Goal: Information Seeking & Learning: Learn about a topic

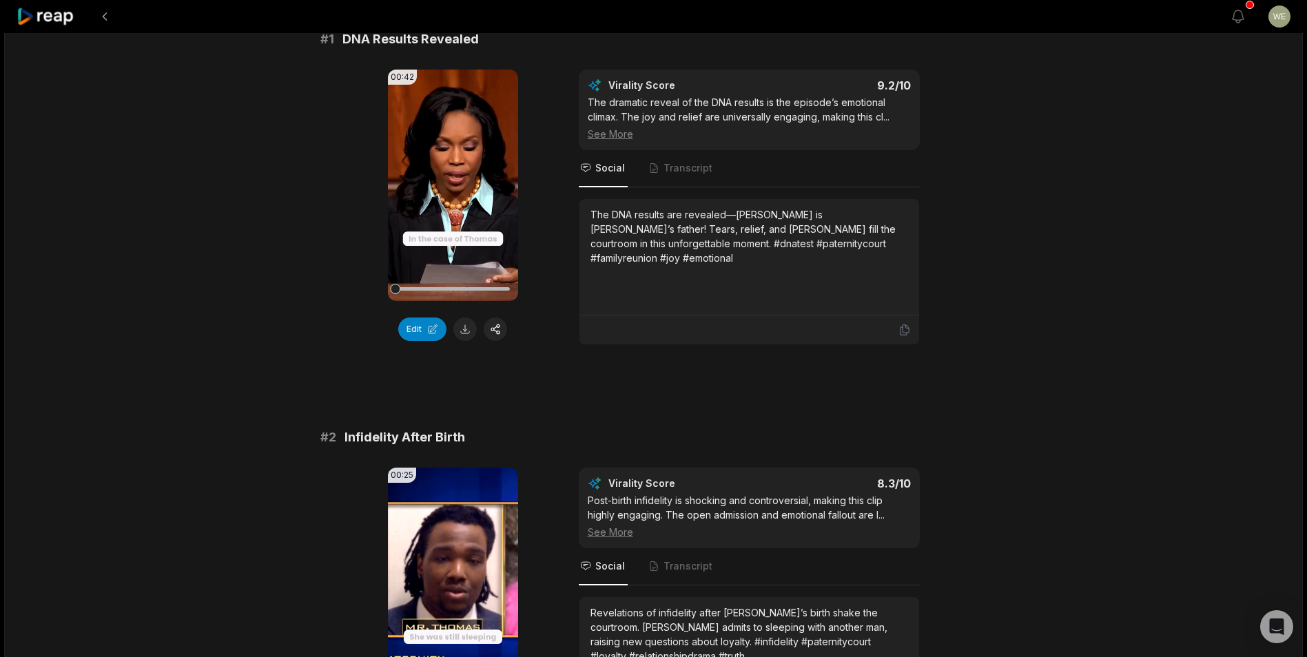
scroll to position [207, 0]
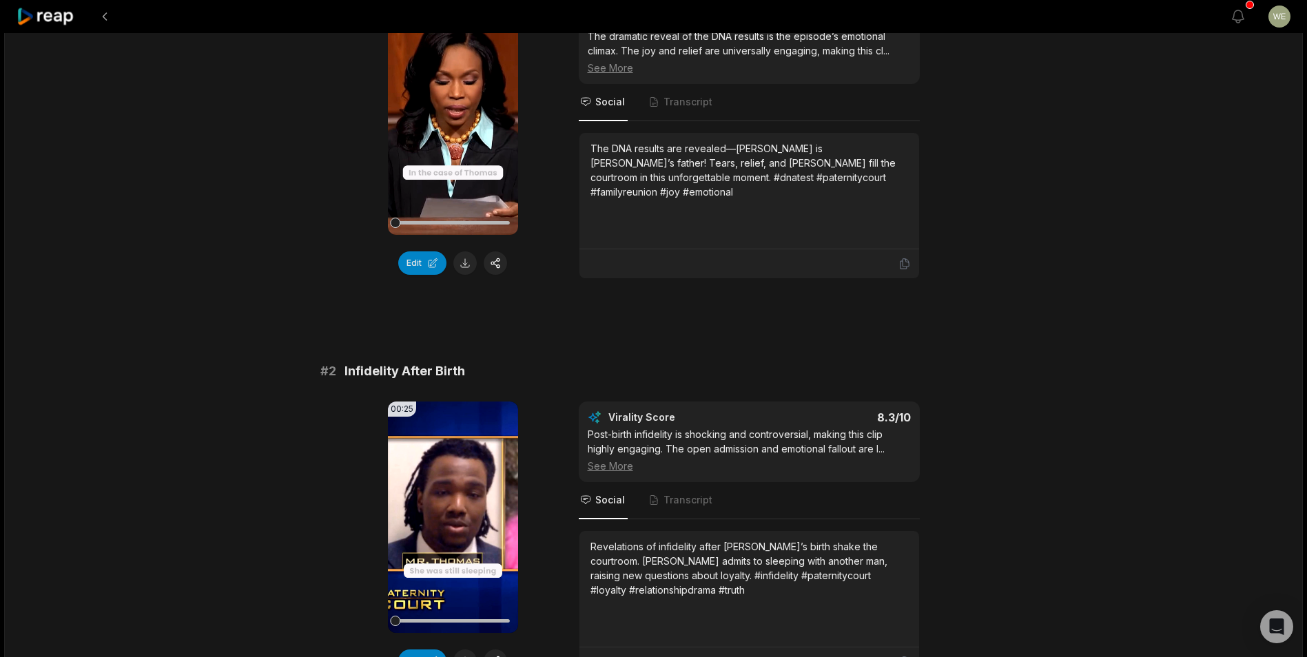
click at [754, 397] on div "# 2 Infidelity After Birth 00:25 Your browser does not support mp4 format. Edit…" at bounding box center [653, 520] width 667 height 316
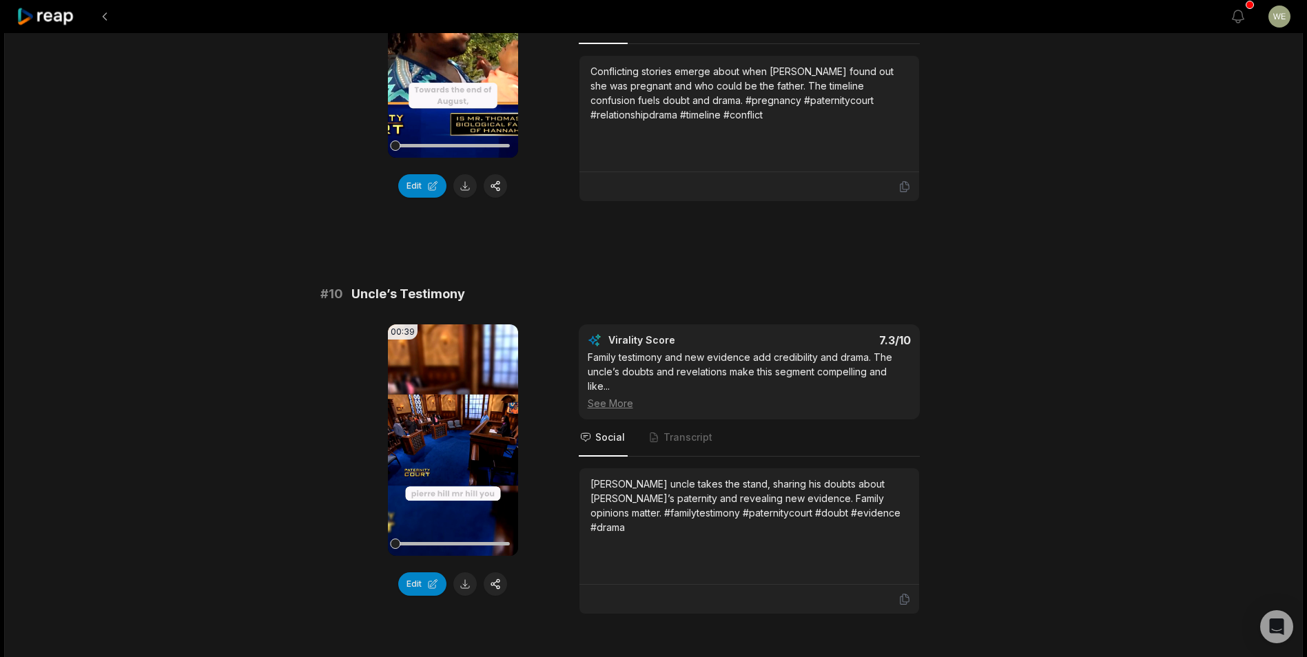
scroll to position [3564, 0]
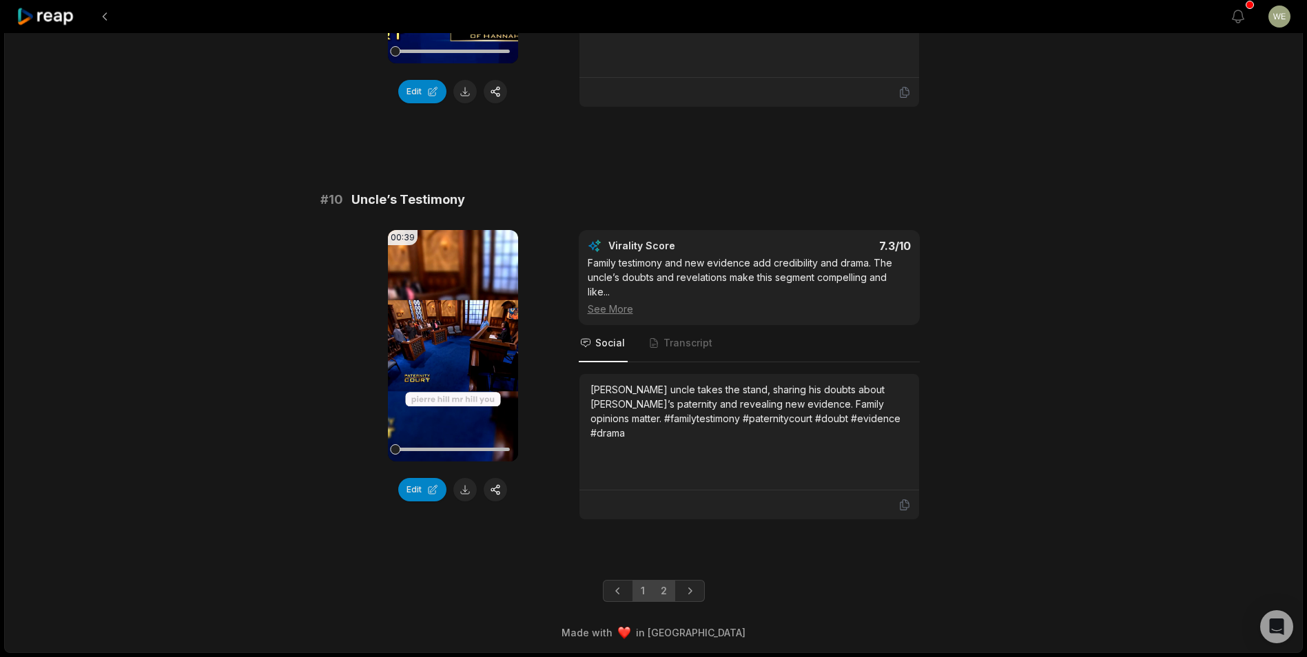
click at [668, 592] on link "2" at bounding box center [663, 591] width 23 height 22
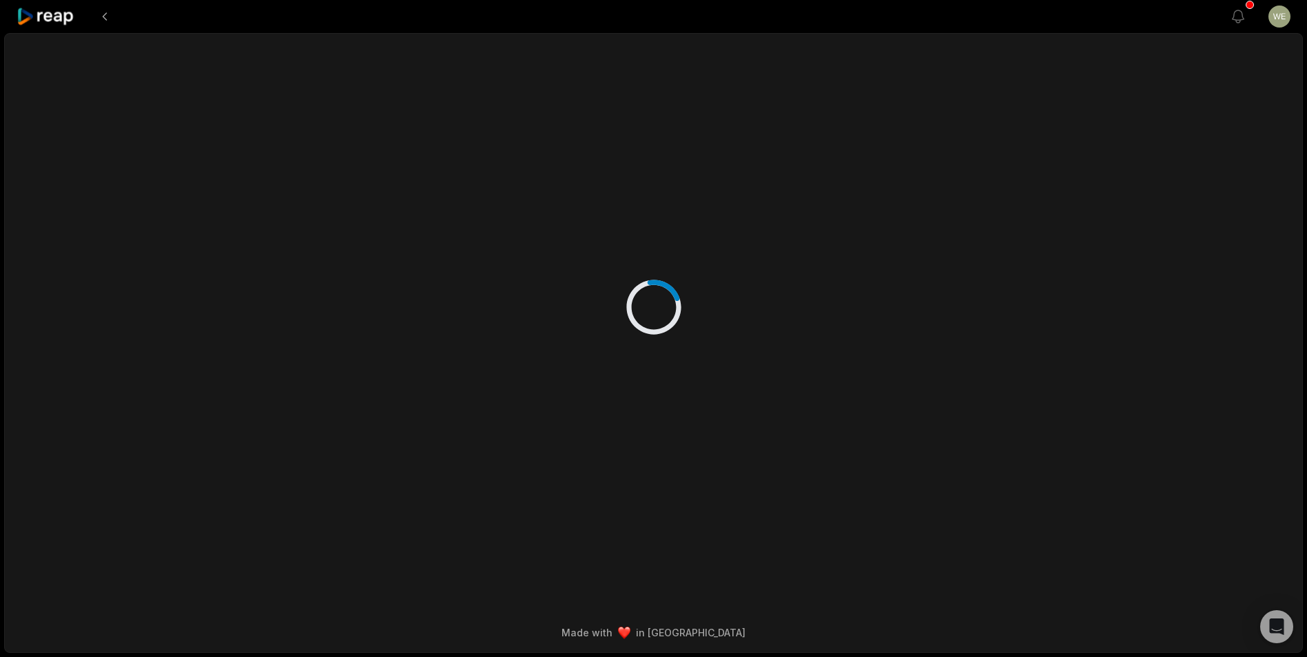
scroll to position [0, 0]
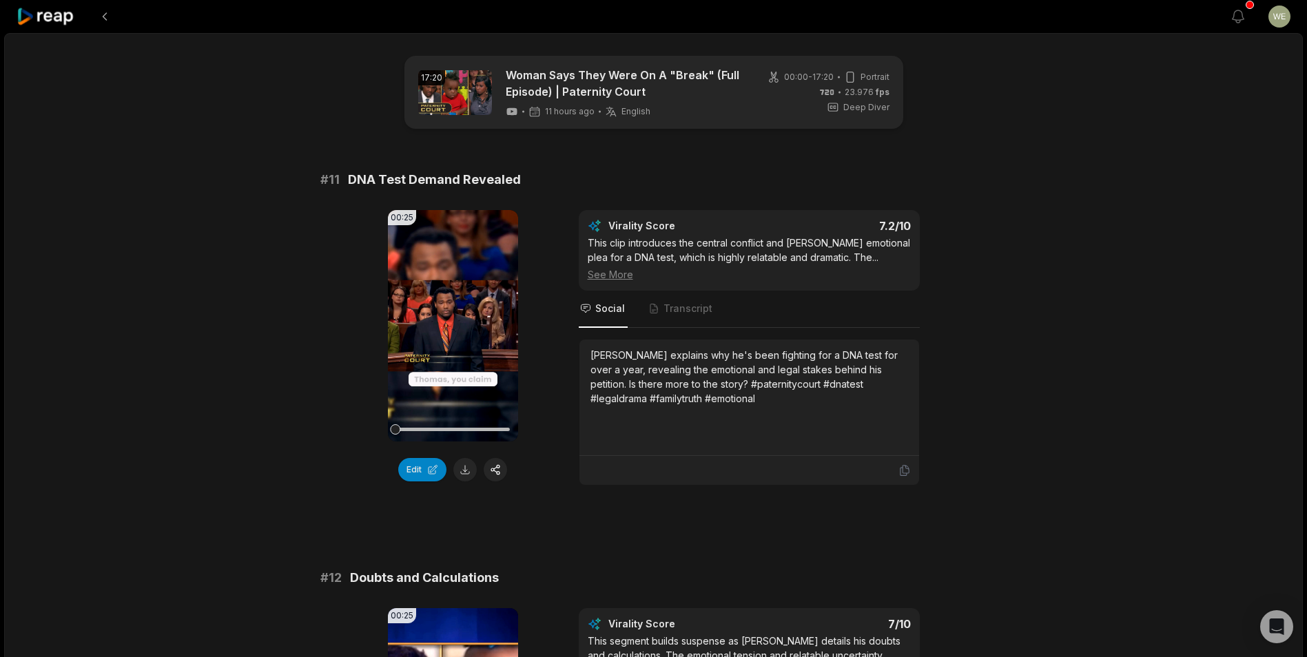
click at [44, 16] on icon at bounding box center [46, 17] width 59 height 19
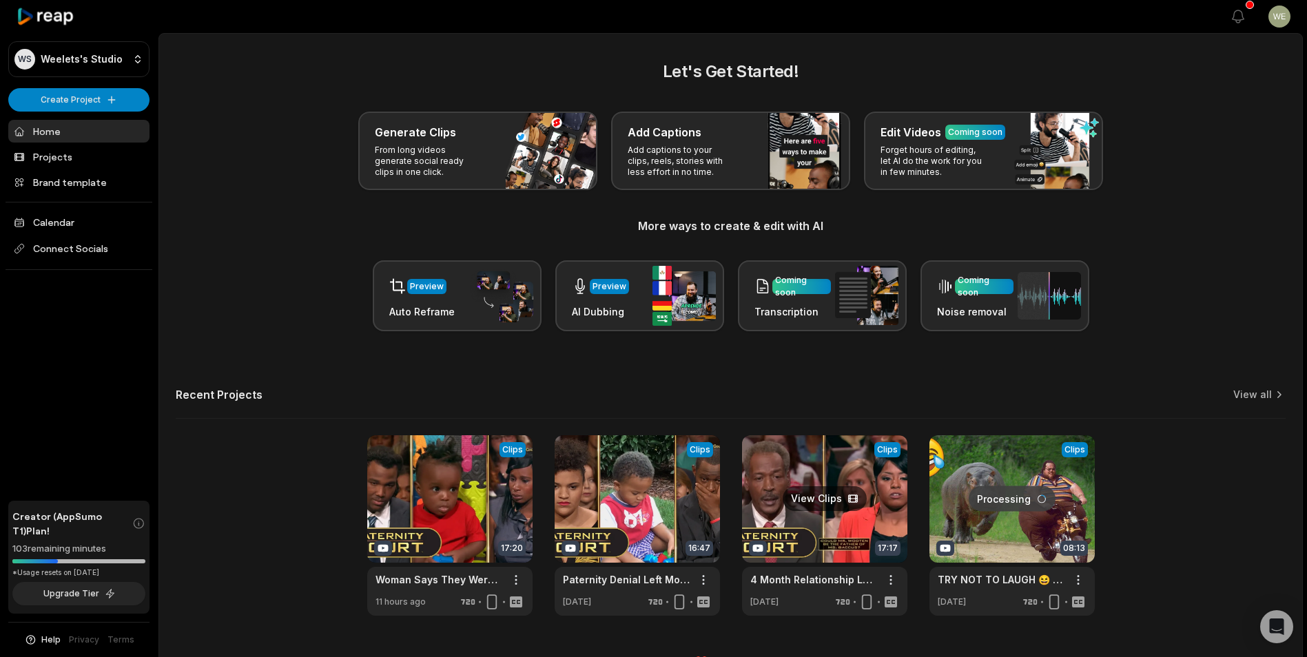
click at [880, 506] on link at bounding box center [824, 525] width 165 height 180
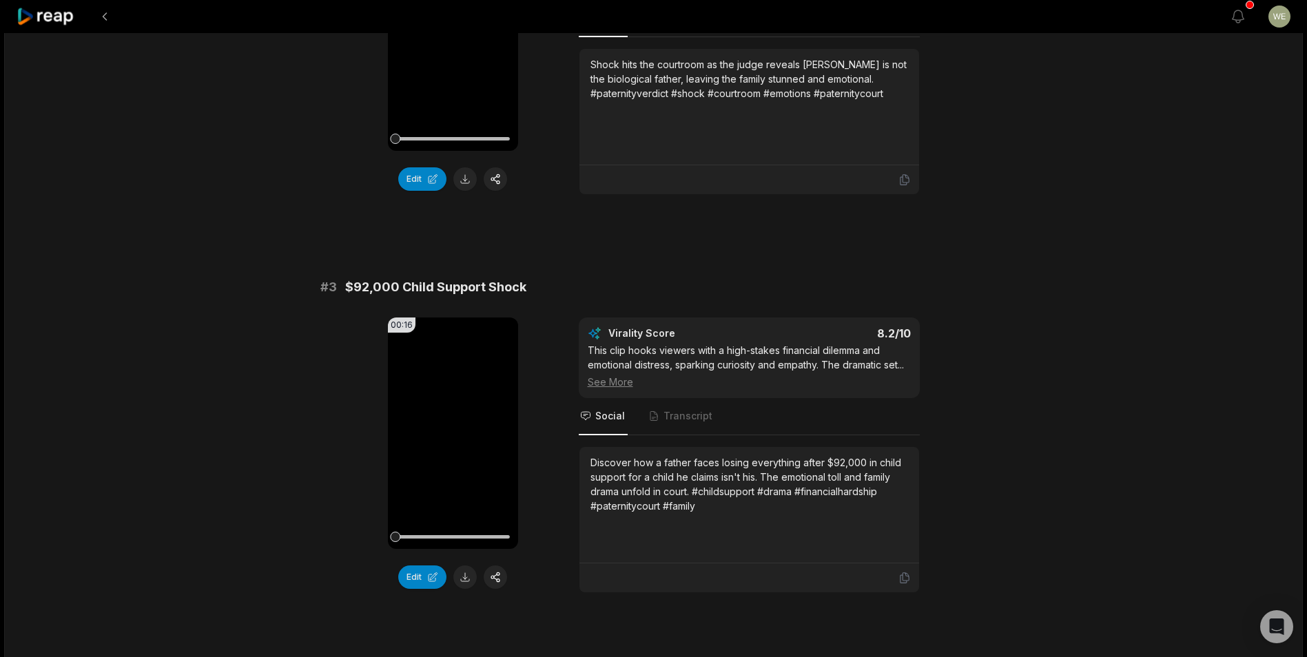
scroll to position [964, 0]
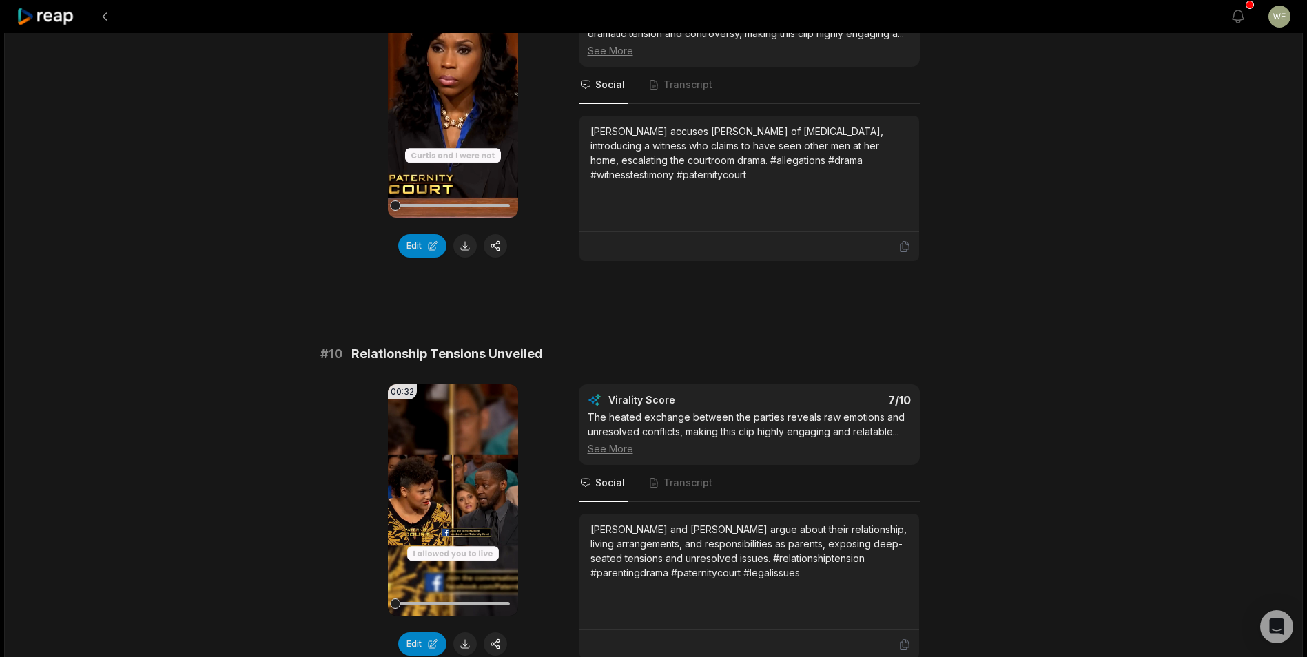
scroll to position [3564, 0]
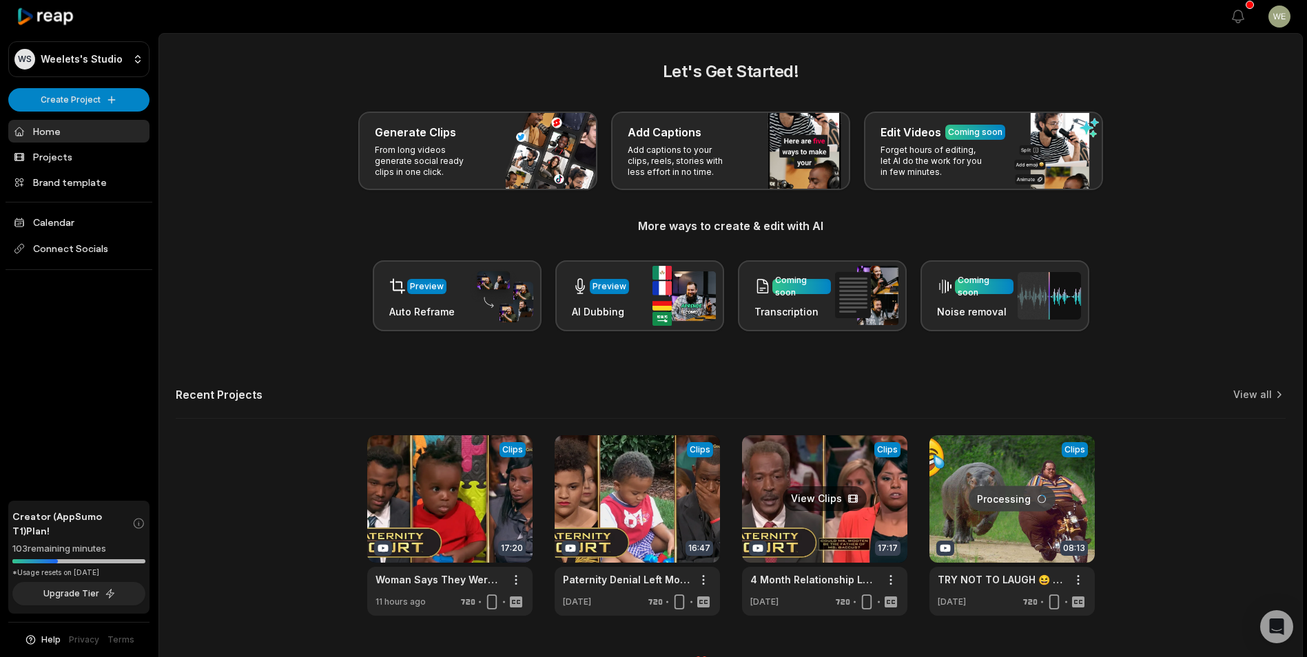
click at [837, 516] on link at bounding box center [824, 525] width 165 height 180
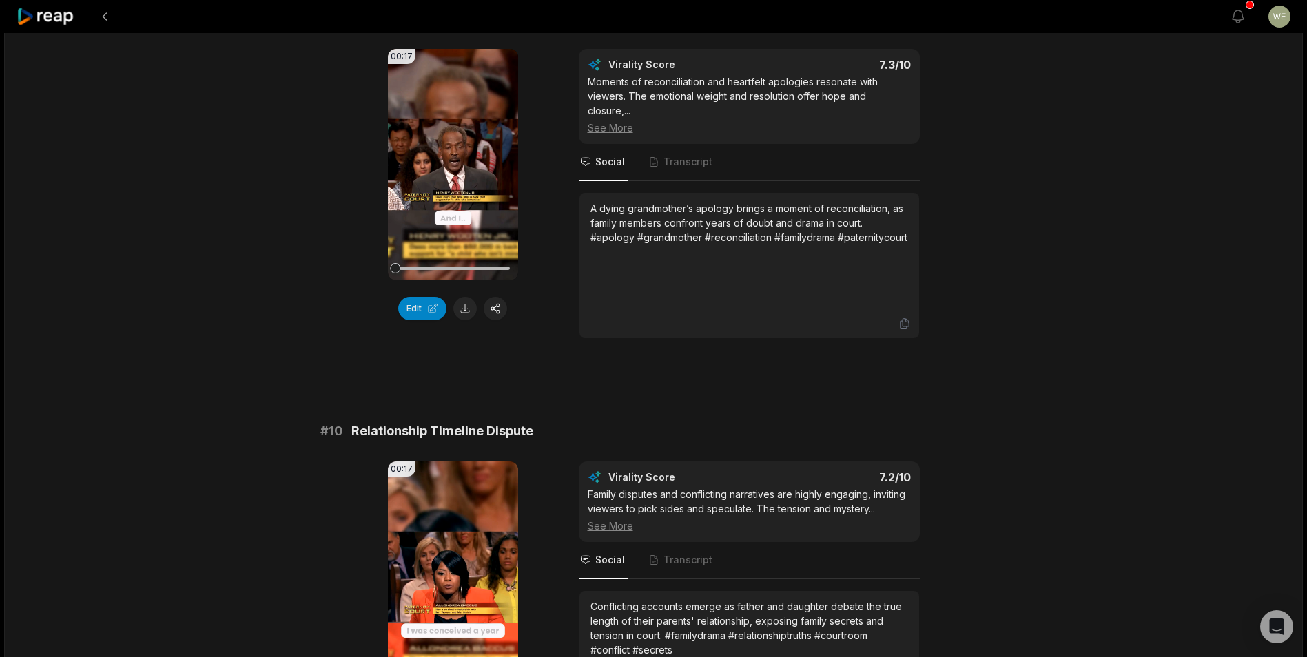
scroll to position [3607, 0]
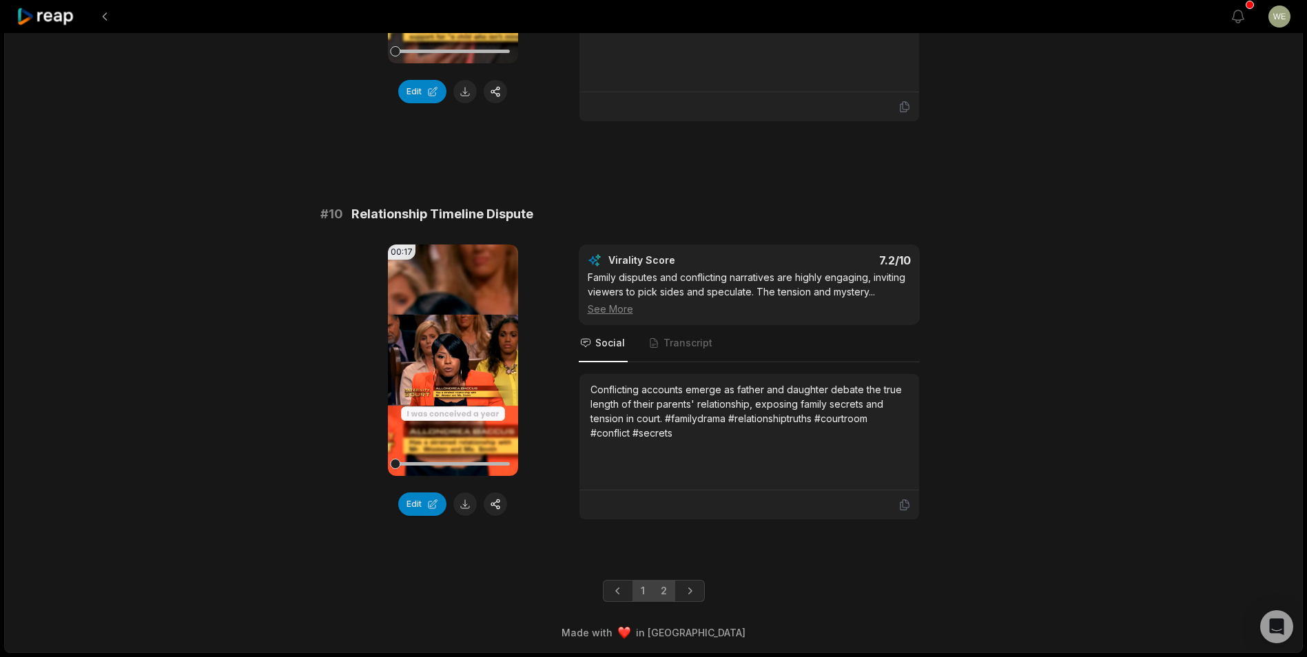
drag, startPoint x: 663, startPoint y: 589, endPoint x: 666, endPoint y: 581, distance: 8.1
click at [666, 590] on link "2" at bounding box center [663, 591] width 23 height 22
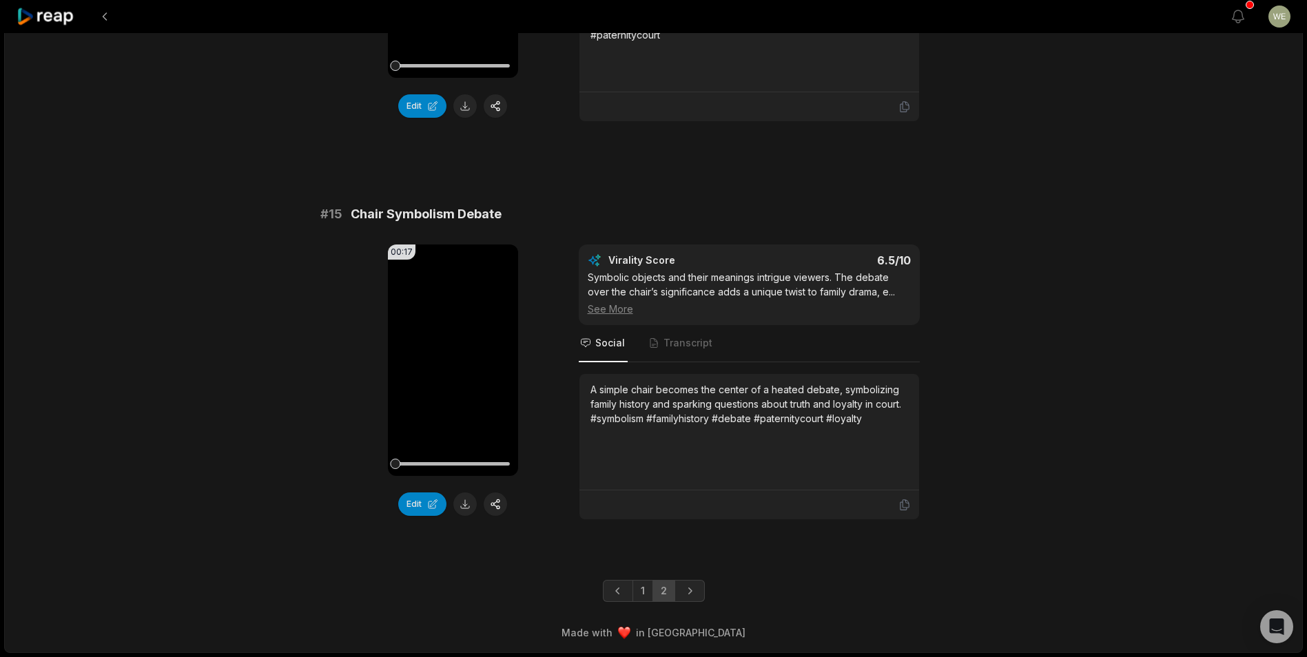
scroll to position [1602, 0]
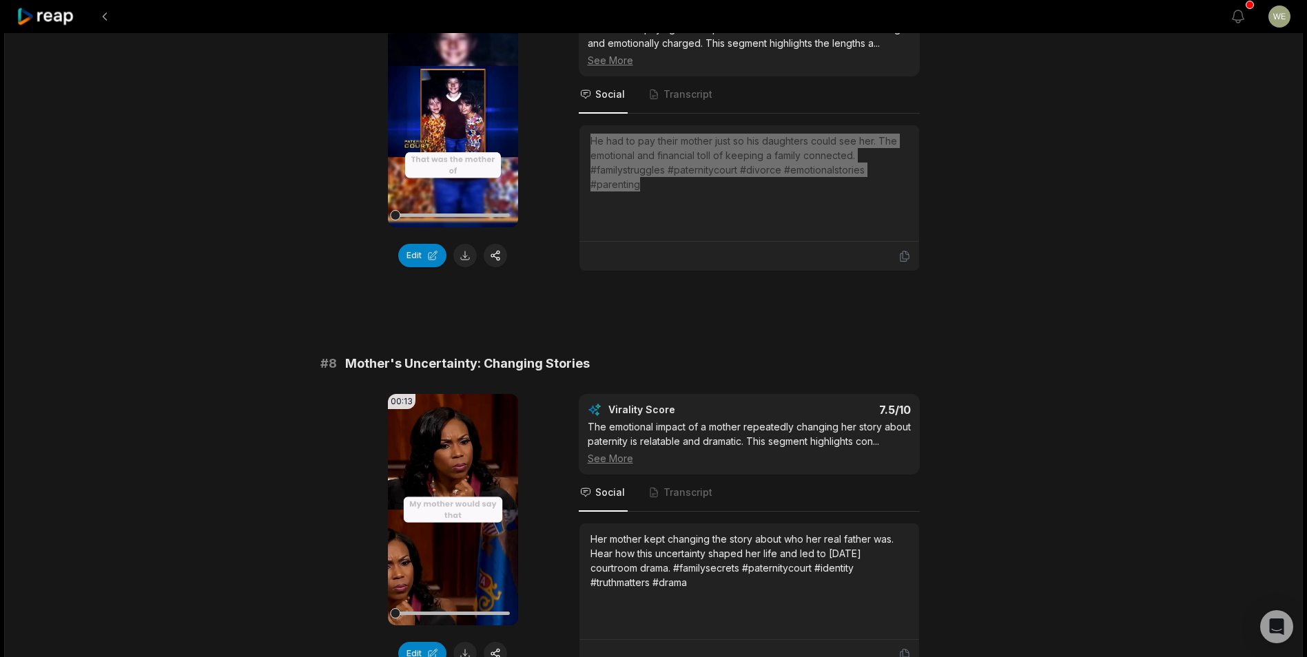
scroll to position [2824, 0]
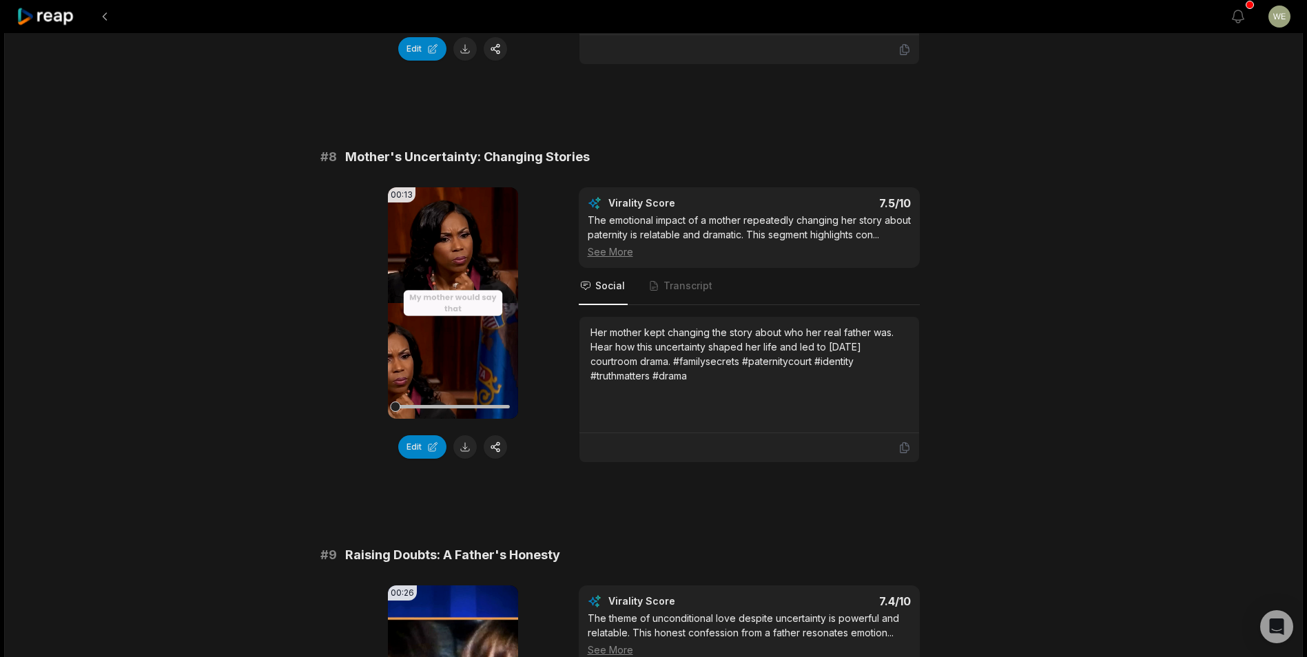
drag, startPoint x: 592, startPoint y: 332, endPoint x: 725, endPoint y: 374, distance: 138.8
click at [725, 374] on div "Her mother kept changing the story about who her real father was. Hear how this…" at bounding box center [749, 354] width 318 height 58
drag, startPoint x: 725, startPoint y: 374, endPoint x: 643, endPoint y: 353, distance: 84.7
copy div "Her mother kept changing the story about who her real father was. Hear how this…"
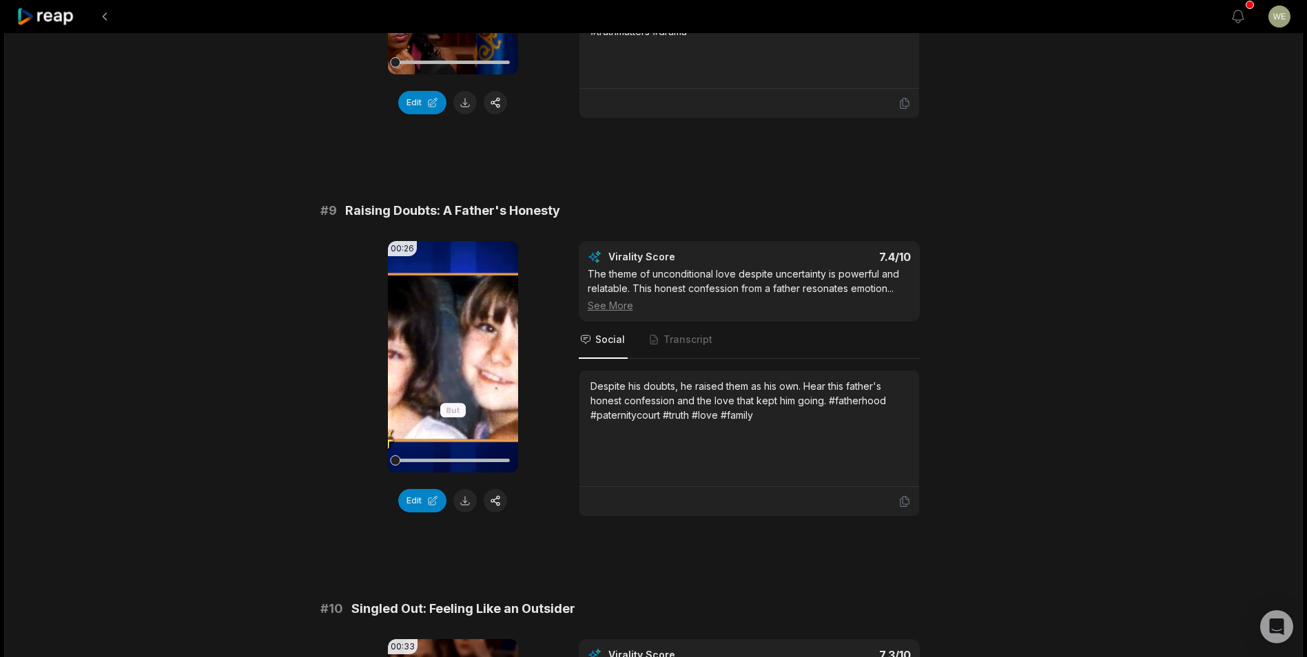
scroll to position [3307, 0]
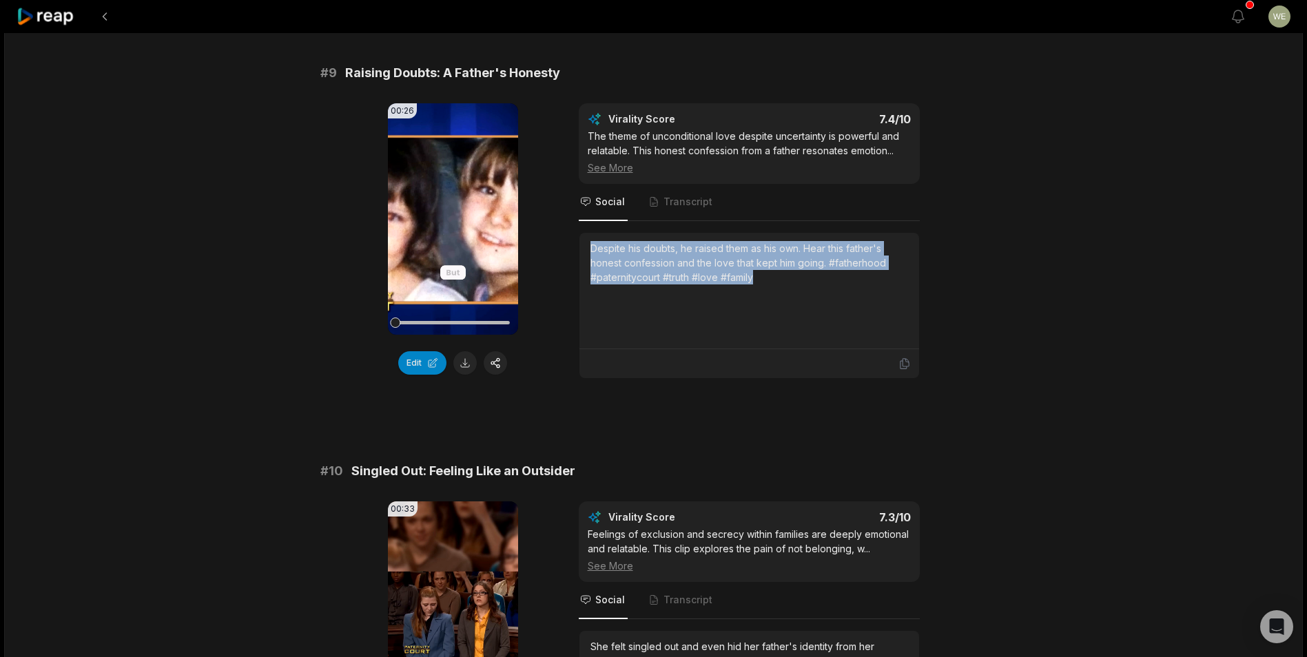
drag, startPoint x: 584, startPoint y: 245, endPoint x: 805, endPoint y: 276, distance: 223.4
click at [805, 276] on div "Despite his doubts, he raised them as his own. Hear this father's honest confes…" at bounding box center [749, 291] width 340 height 116
copy div "Despite his doubts, he raised them as his own. Hear this father's honest confes…"
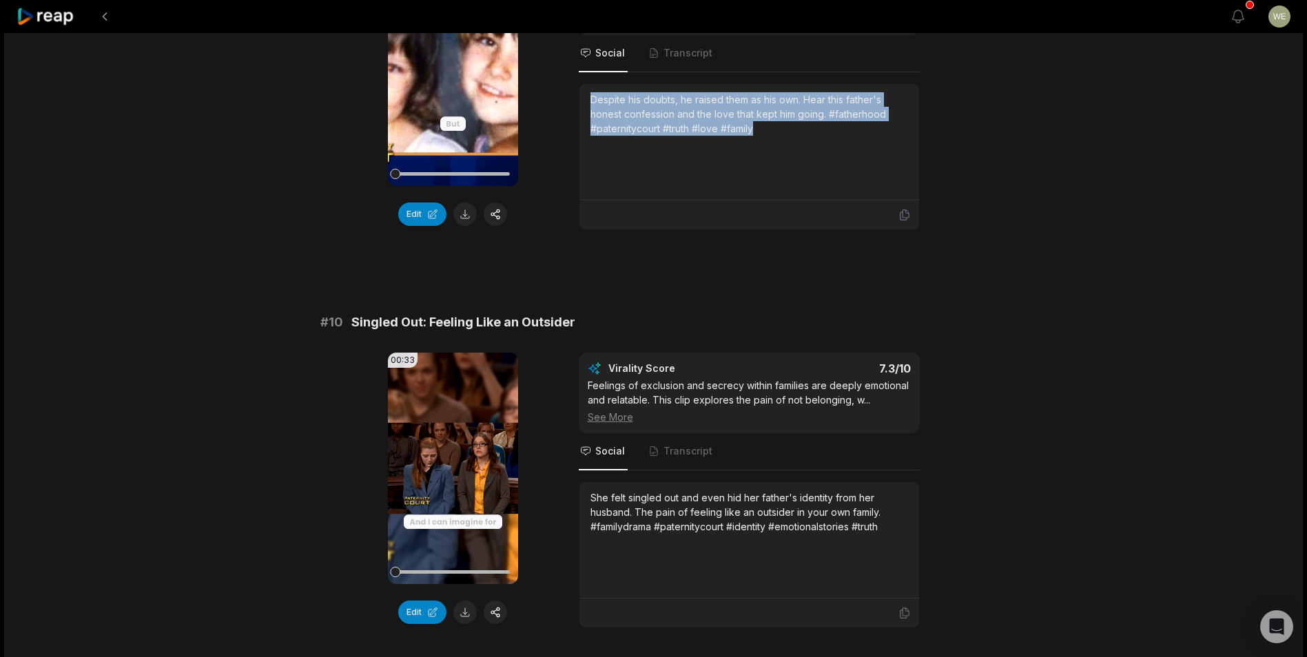
scroll to position [3564, 0]
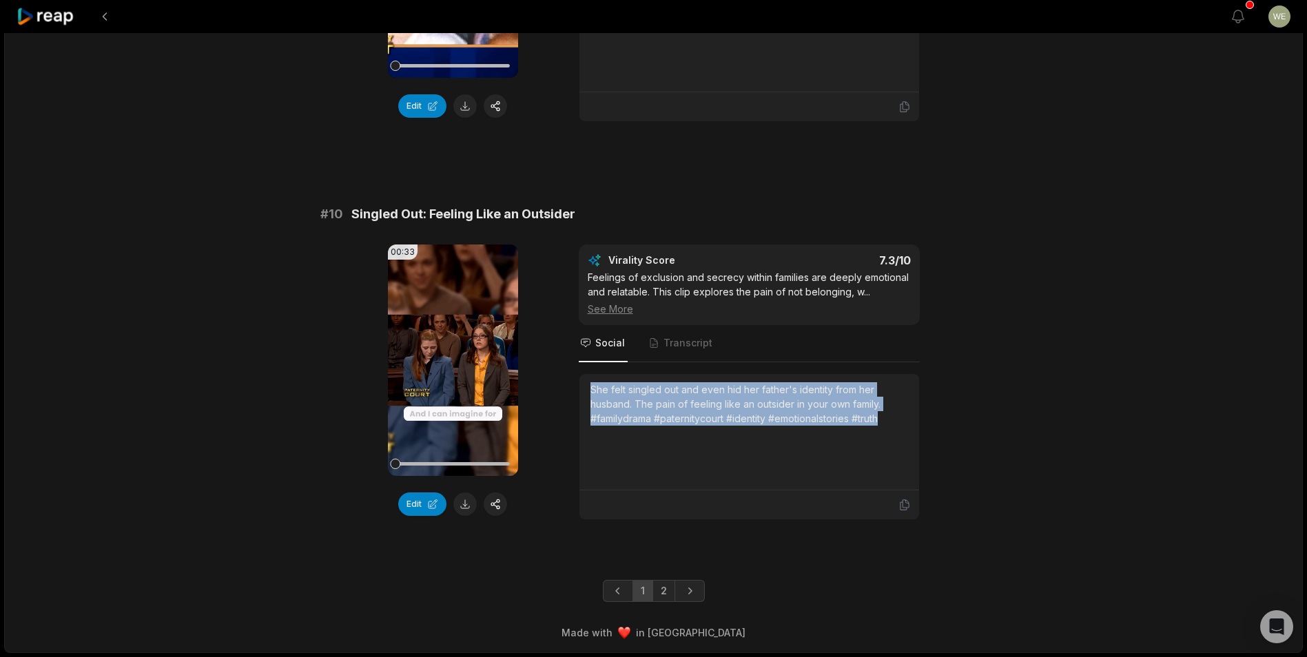
drag, startPoint x: 584, startPoint y: 384, endPoint x: 913, endPoint y: 412, distance: 330.4
click at [913, 412] on div "She felt singled out and even hid her father's identity from her husband. The p…" at bounding box center [749, 432] width 340 height 116
copy div "She felt singled out and even hid her father's identity from her husband. The p…"
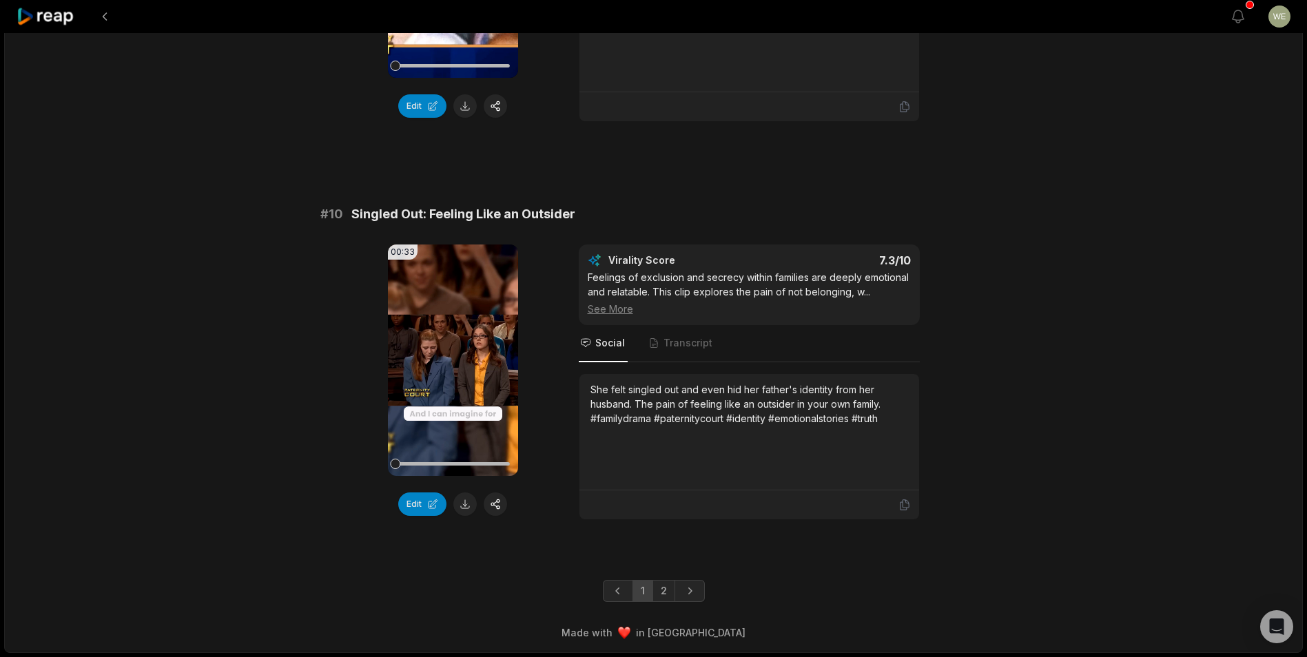
drag, startPoint x: 661, startPoint y: 594, endPoint x: 662, endPoint y: 555, distance: 39.3
click at [661, 594] on link "2" at bounding box center [663, 591] width 23 height 22
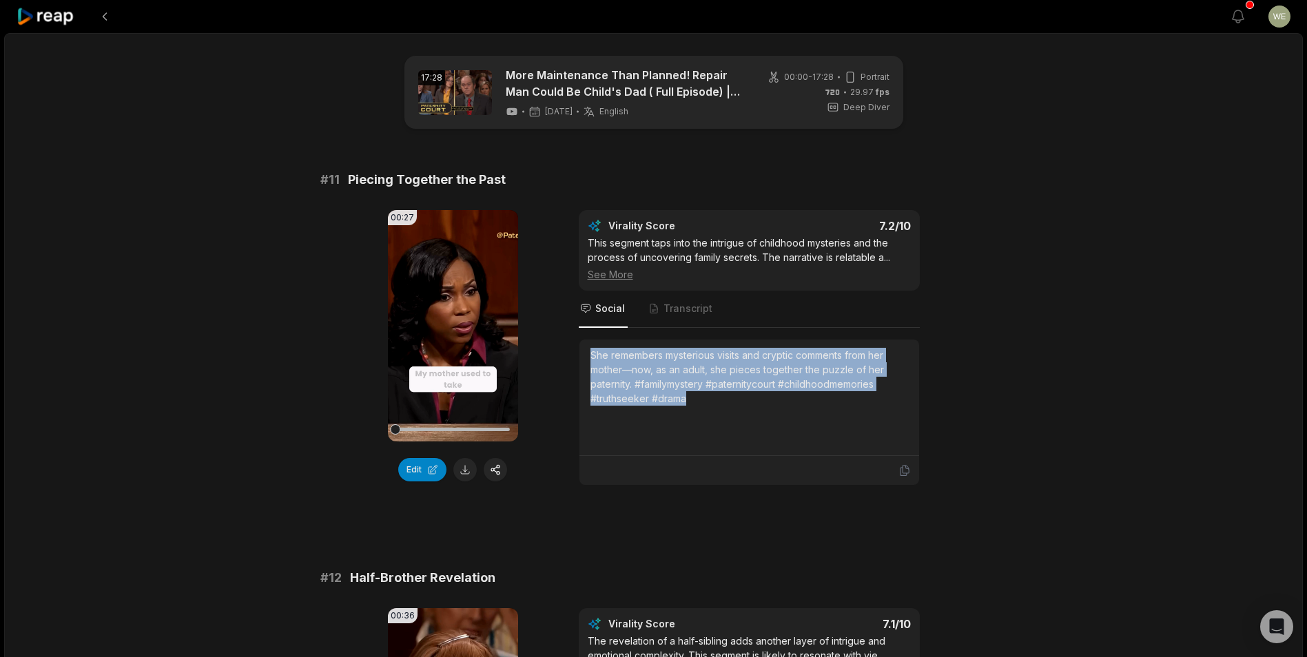
drag, startPoint x: 588, startPoint y: 353, endPoint x: 706, endPoint y: 395, distance: 125.7
click at [706, 395] on div "She remembers mysterious visits and cryptic comments from her mother—now, as an…" at bounding box center [749, 398] width 340 height 116
copy div "She remembers mysterious visits and cryptic comments from her mother—now, as an…"
